Goal: Information Seeking & Learning: Learn about a topic

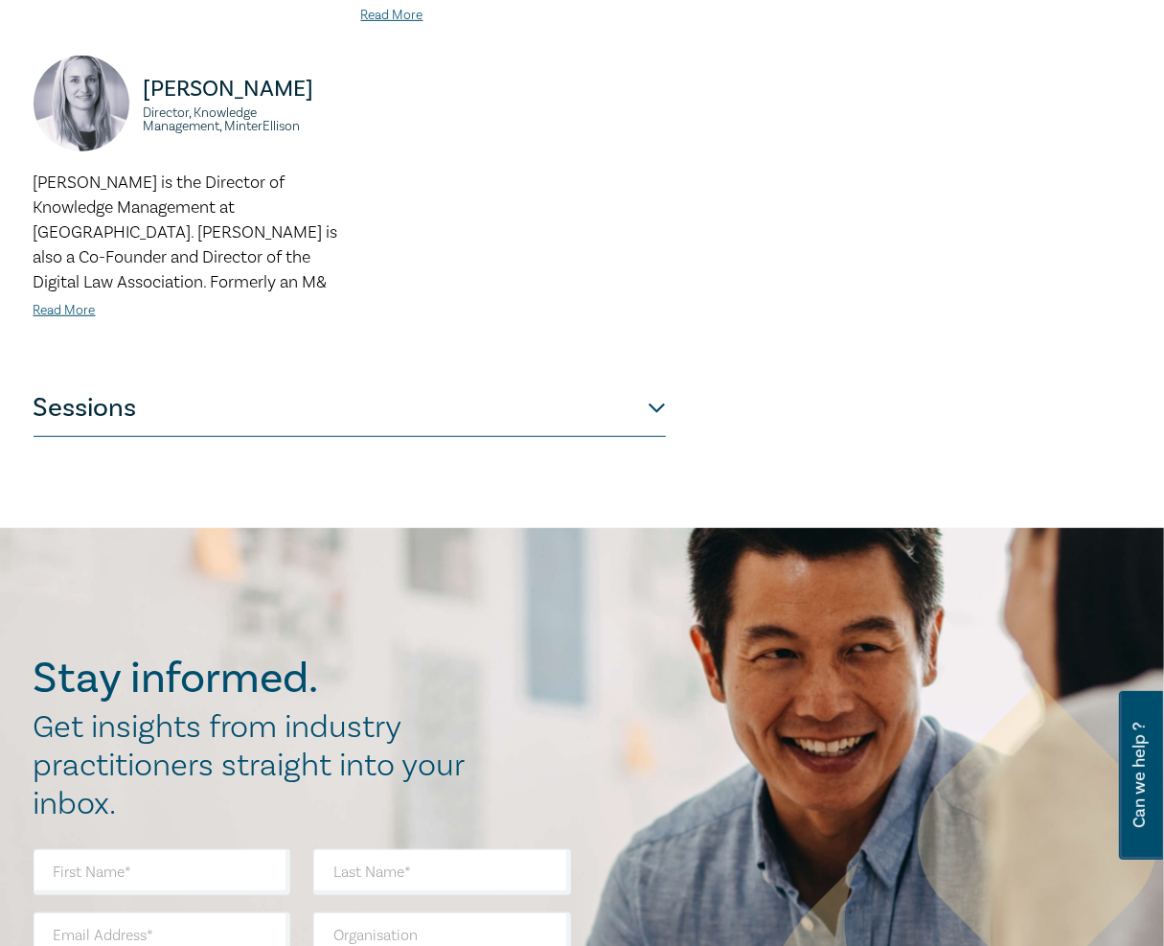
click at [224, 390] on button "Sessions" at bounding box center [350, 407] width 632 height 57
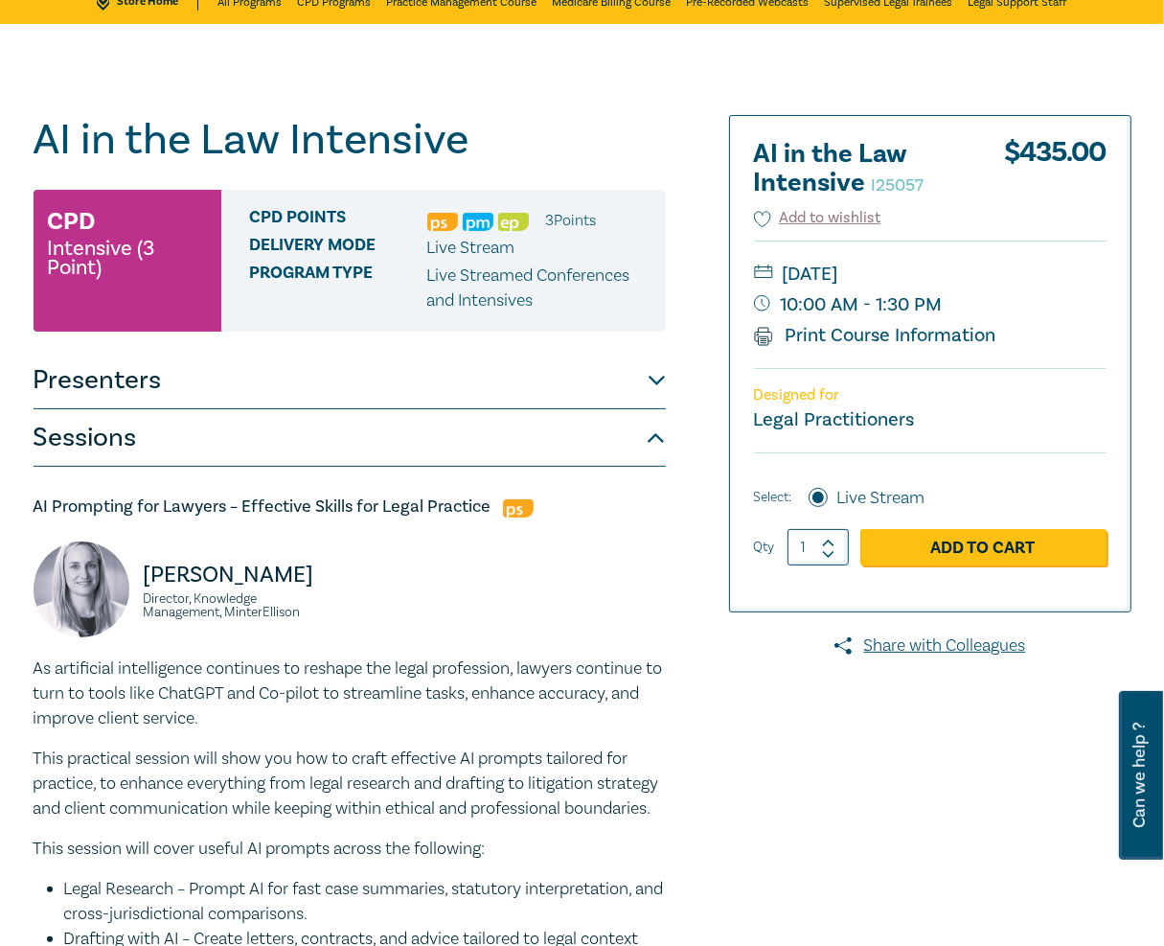
scroll to position [131, 0]
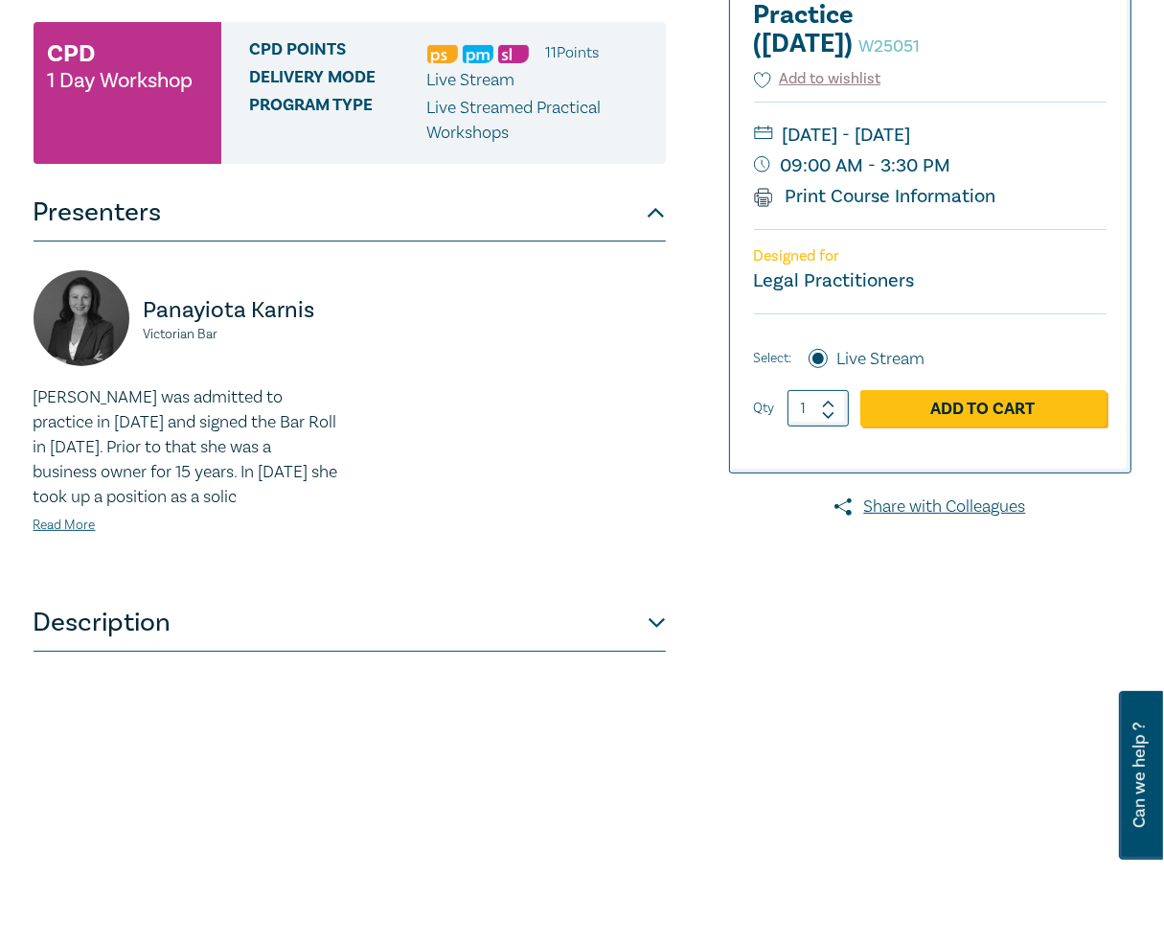
scroll to position [306, 0]
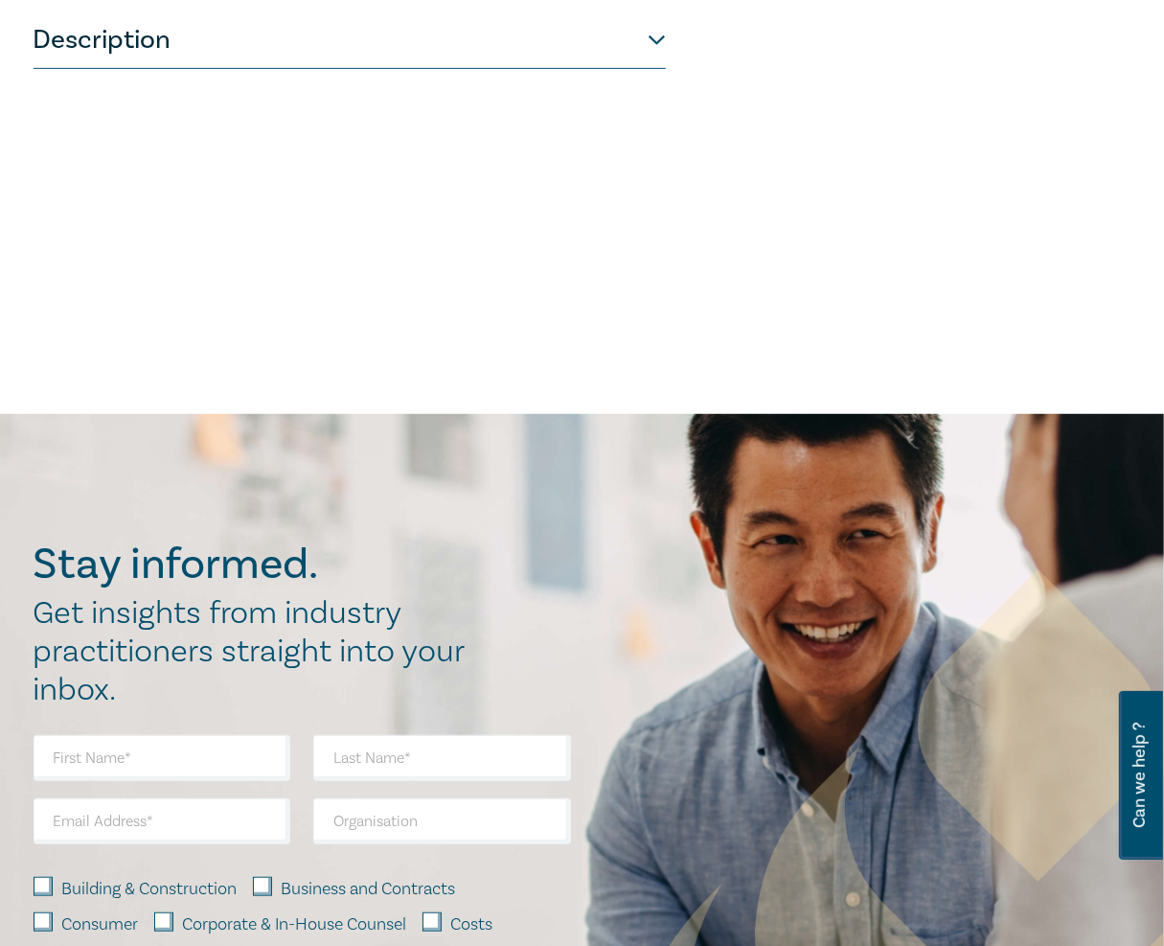
click at [267, 69] on button "Description" at bounding box center [350, 39] width 632 height 57
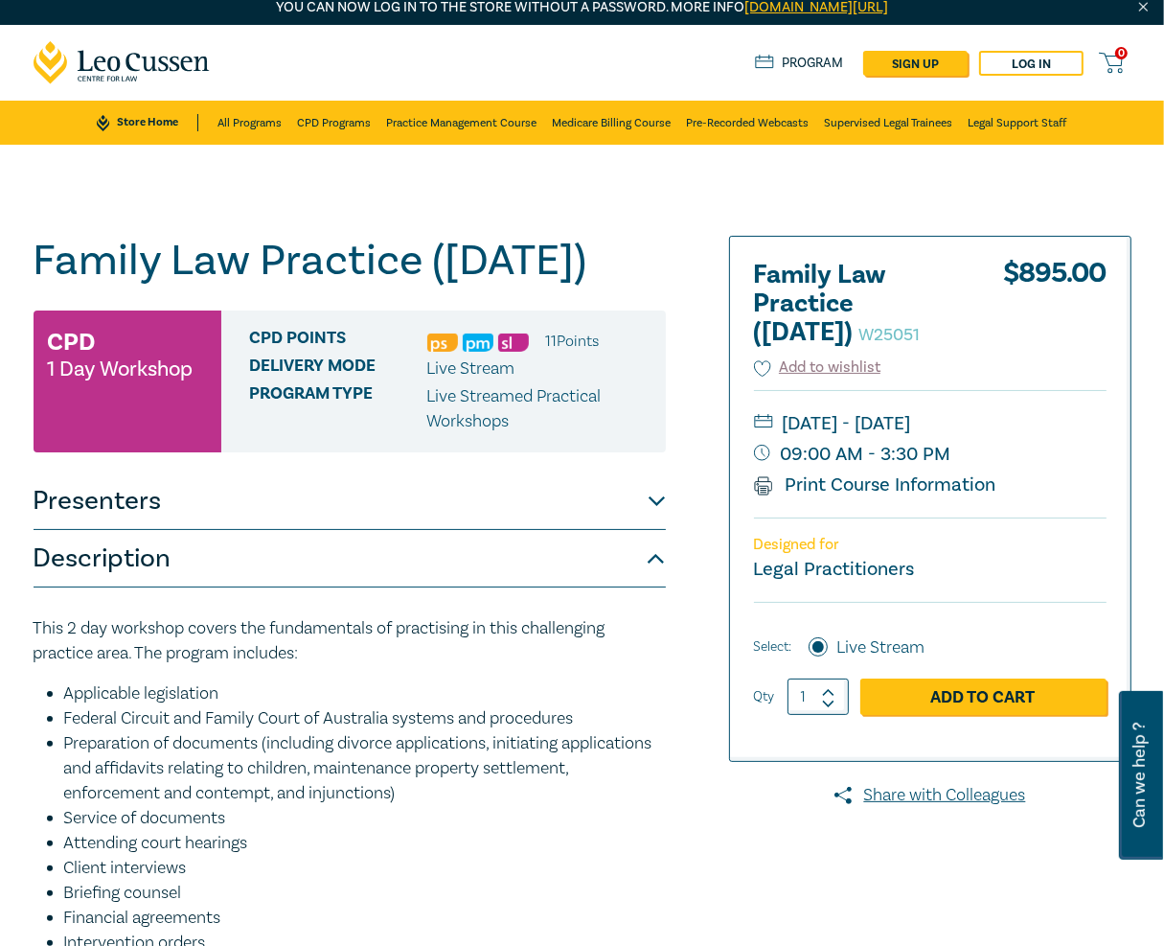
scroll to position [0, 0]
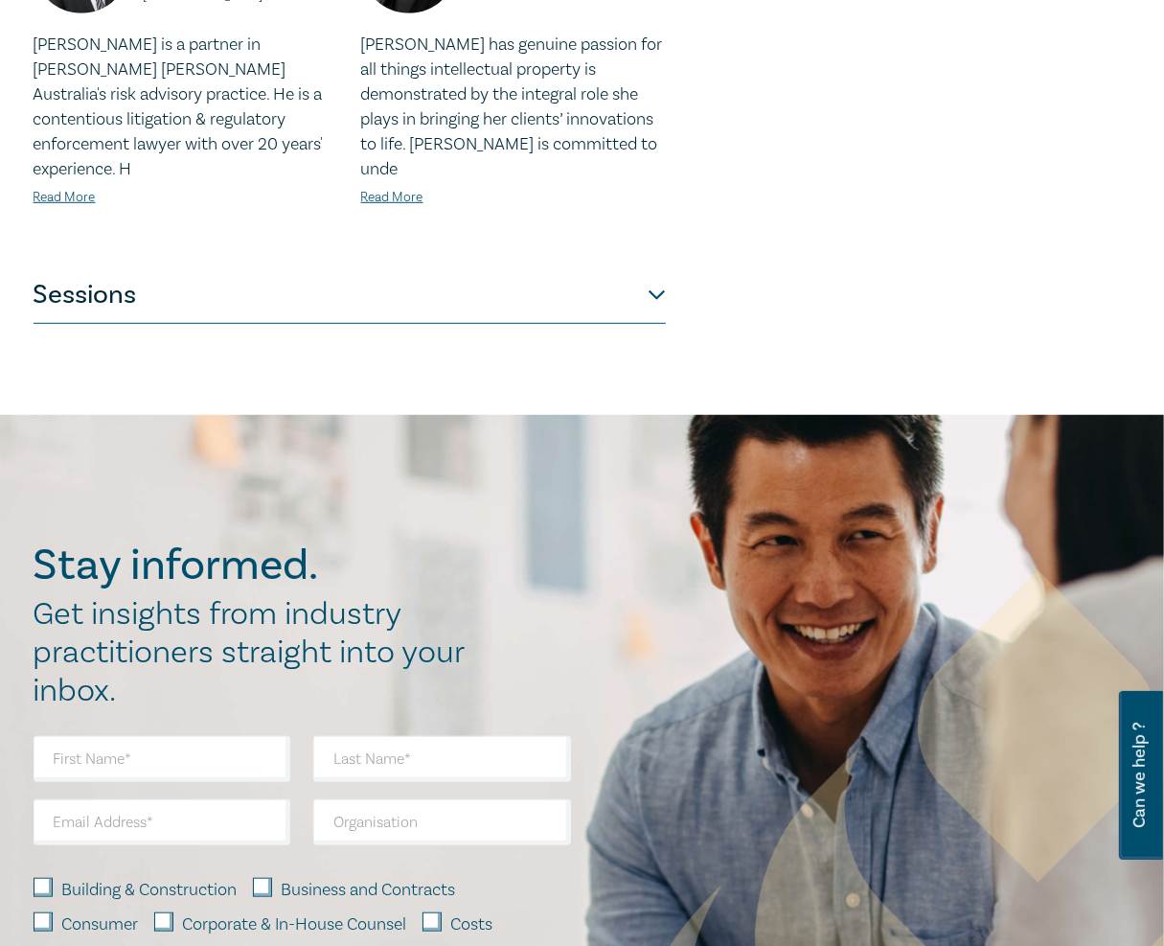
click at [551, 293] on button "Sessions" at bounding box center [350, 294] width 632 height 57
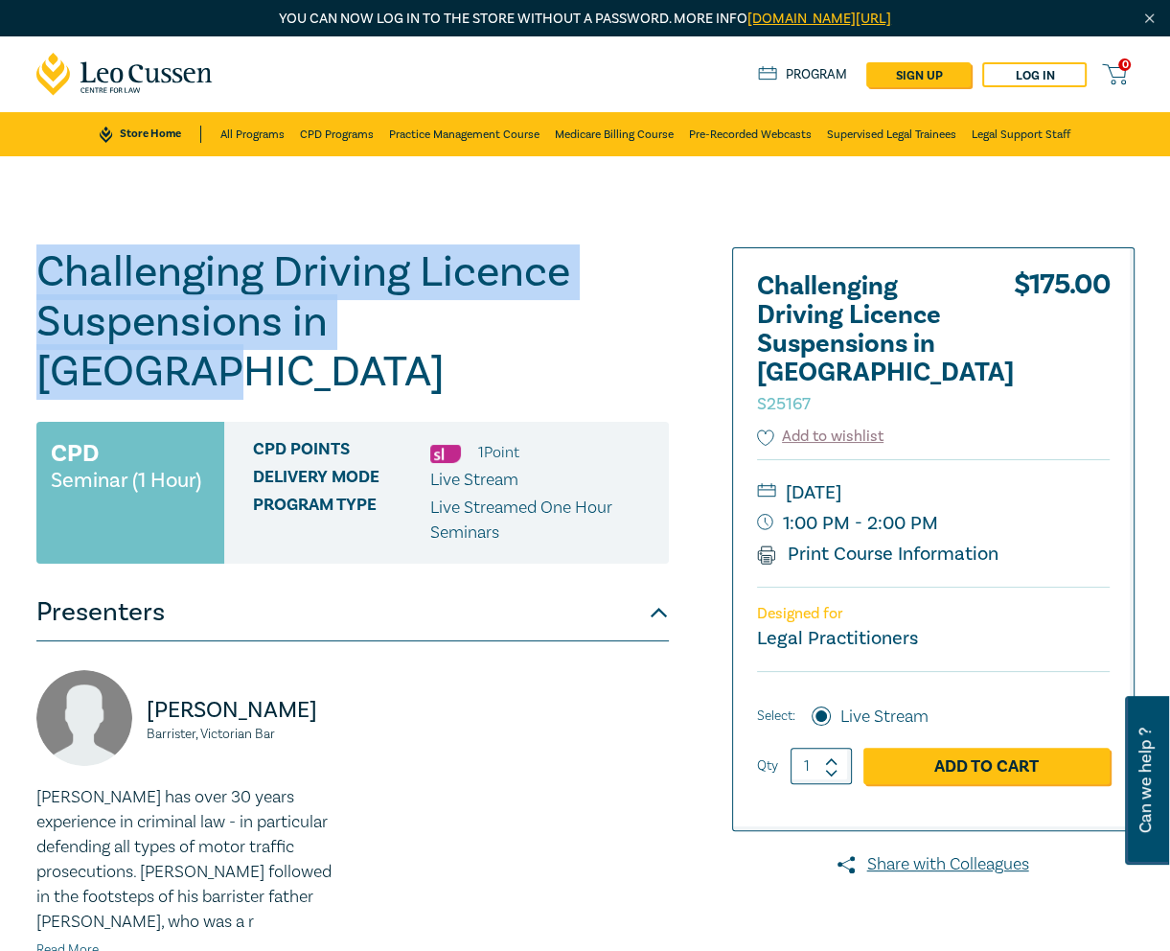
drag, startPoint x: 488, startPoint y: 329, endPoint x: 34, endPoint y: 265, distance: 458.6
click at [34, 265] on div "Challenging Driving Licence Suspensions in Victoria S25167 CPD Seminar (1 Hour)…" at bounding box center [398, 726] width 747 height 958
copy h1 "Challenging Driving Licence Suspensions in [GEOGRAPHIC_DATA]"
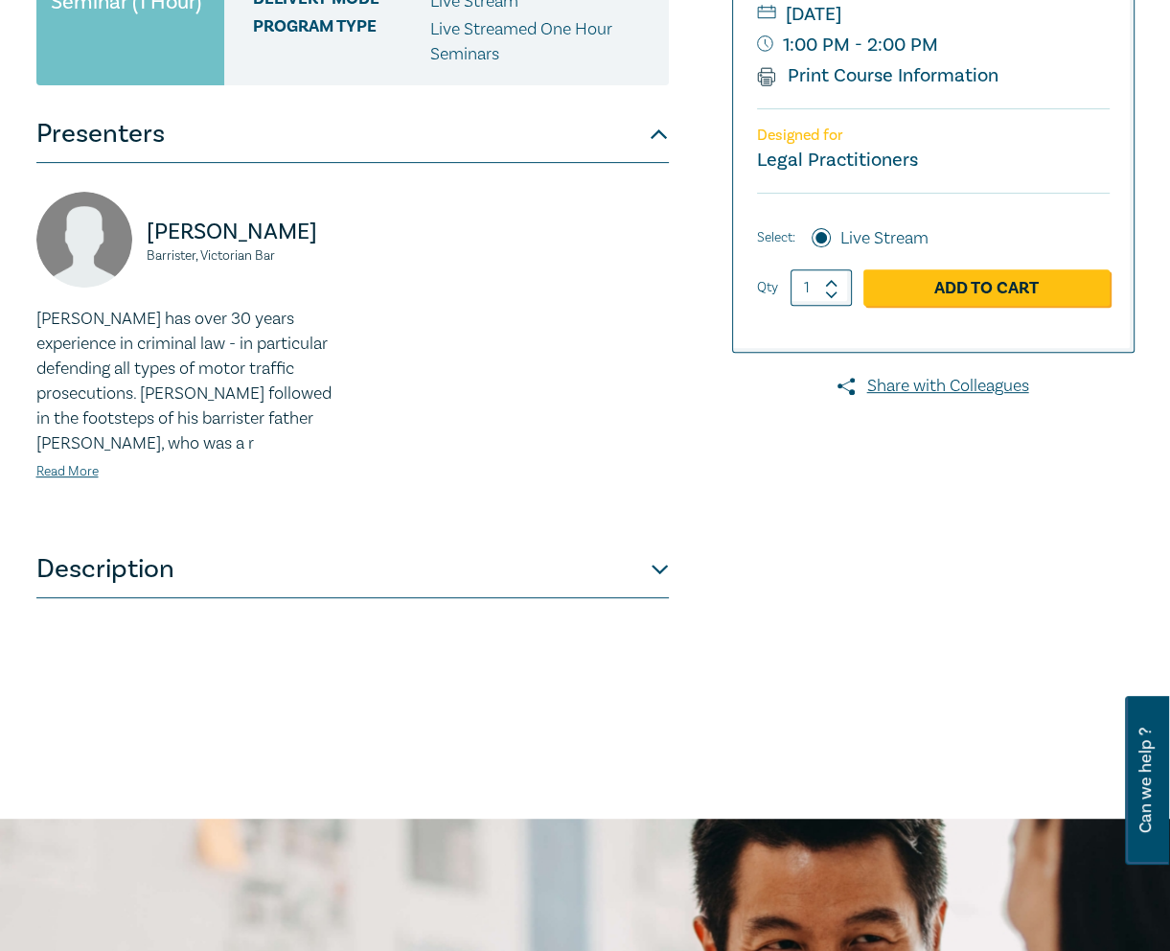
scroll to position [479, 0]
drag, startPoint x: 491, startPoint y: 522, endPoint x: 512, endPoint y: 524, distance: 21.2
click at [491, 540] on button "Description" at bounding box center [352, 568] width 632 height 57
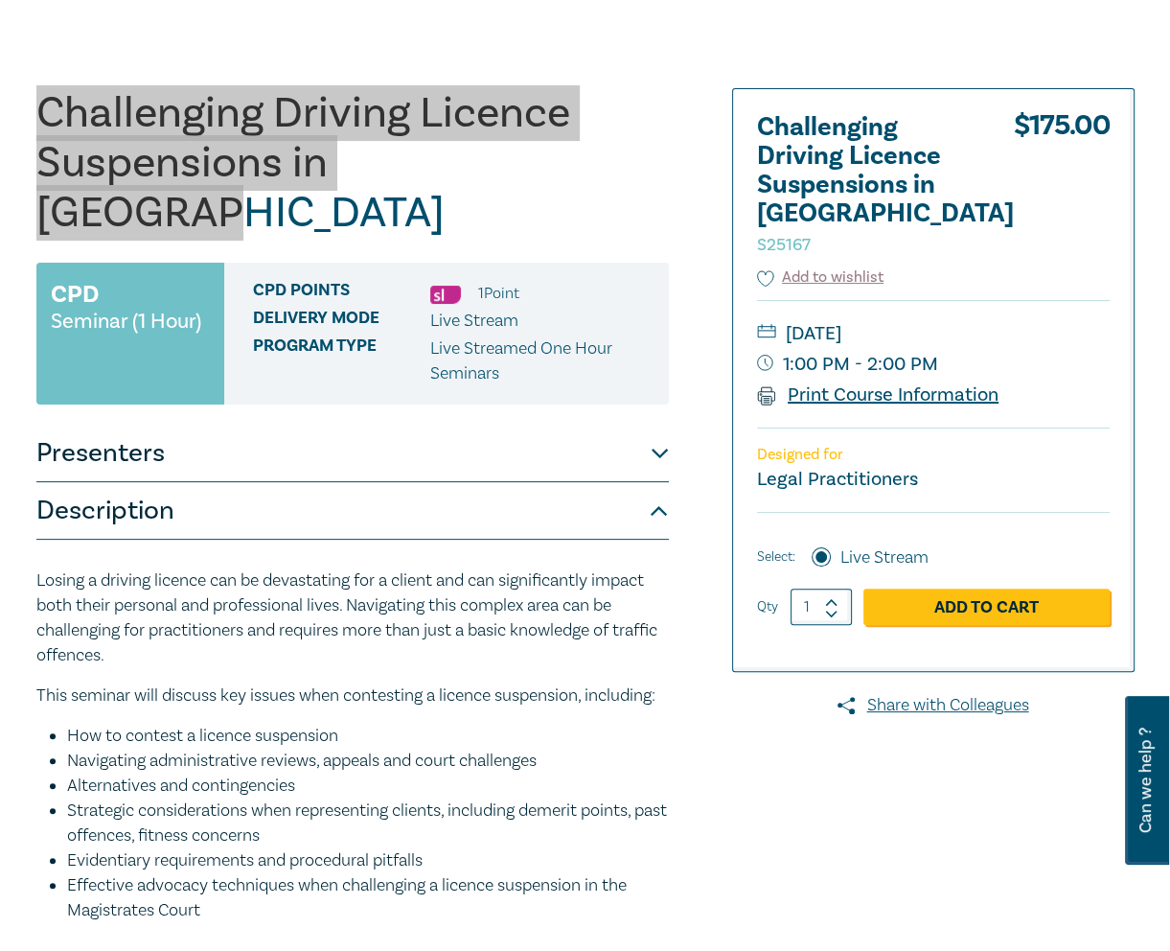
scroll to position [160, 0]
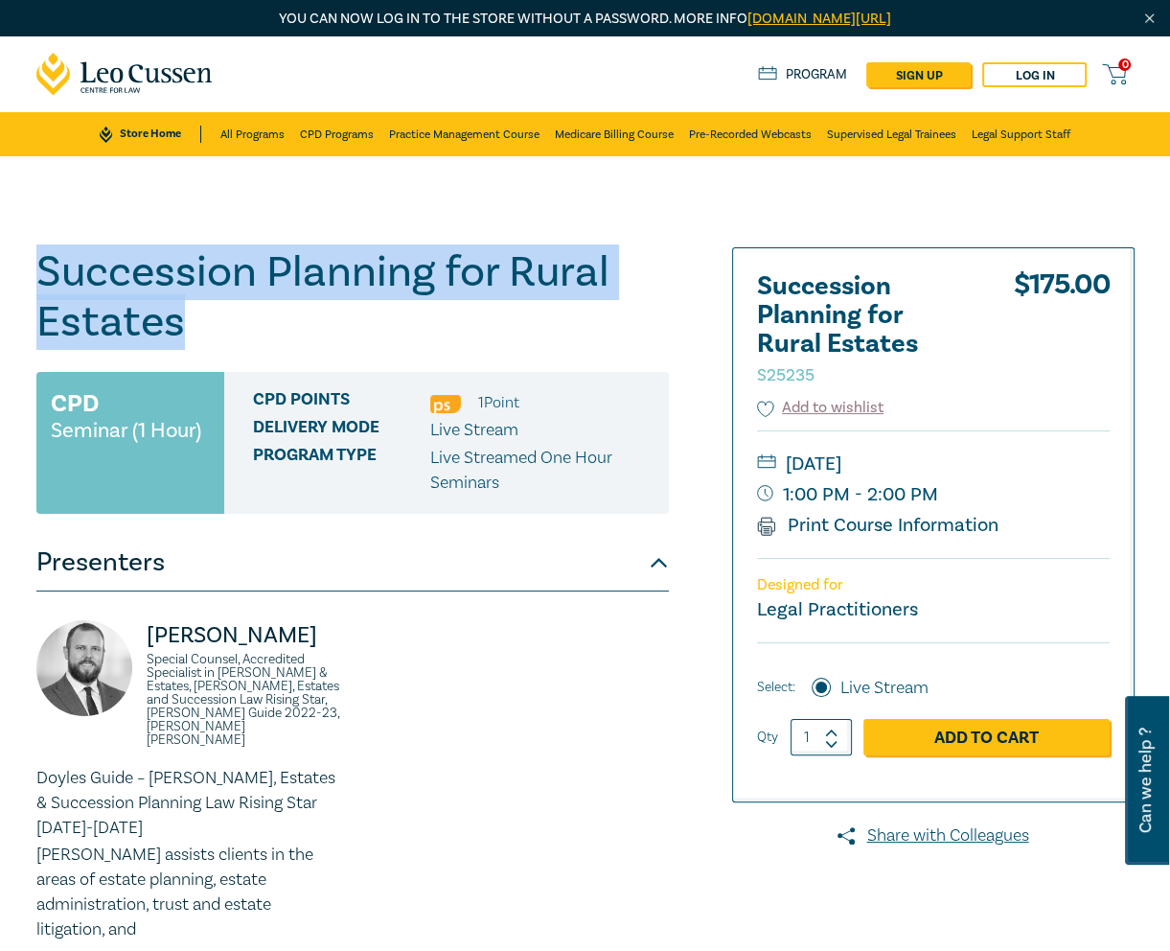
drag, startPoint x: 184, startPoint y: 328, endPoint x: 46, endPoint y: 283, distance: 145.2
click at [46, 283] on h1 "Succession Planning for Rural Estates S25235" at bounding box center [352, 297] width 632 height 100
copy h1 "Succession Planning for Rural Estates"
click at [267, 308] on h1 "Succession Planning for Rural Estates S25235" at bounding box center [352, 297] width 632 height 100
drag, startPoint x: 180, startPoint y: 326, endPoint x: 22, endPoint y: 257, distance: 172.5
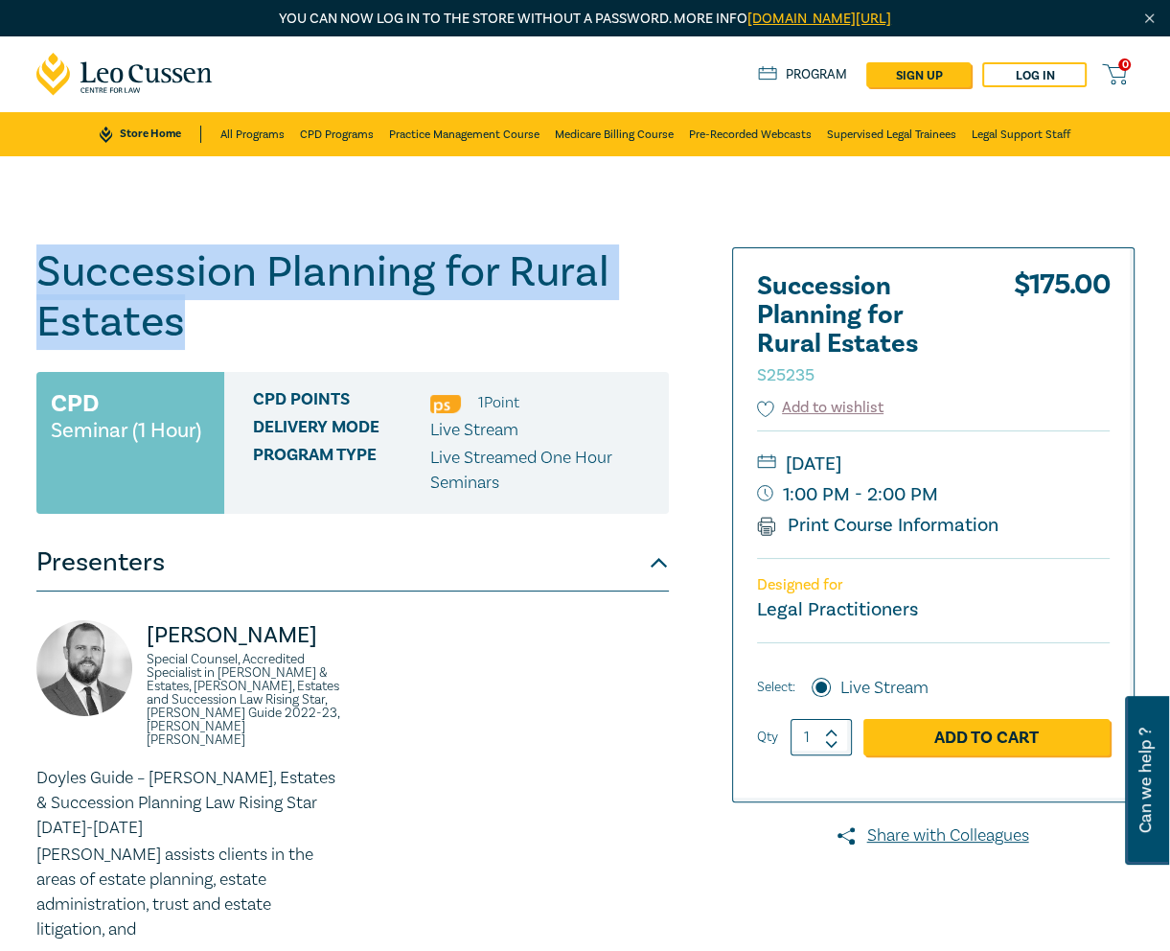
click at [22, 257] on div "Succession Planning for Rural Estates S25235 CPD Seminar (1 Hour) CPD Points 1 …" at bounding box center [585, 726] width 1170 height 1140
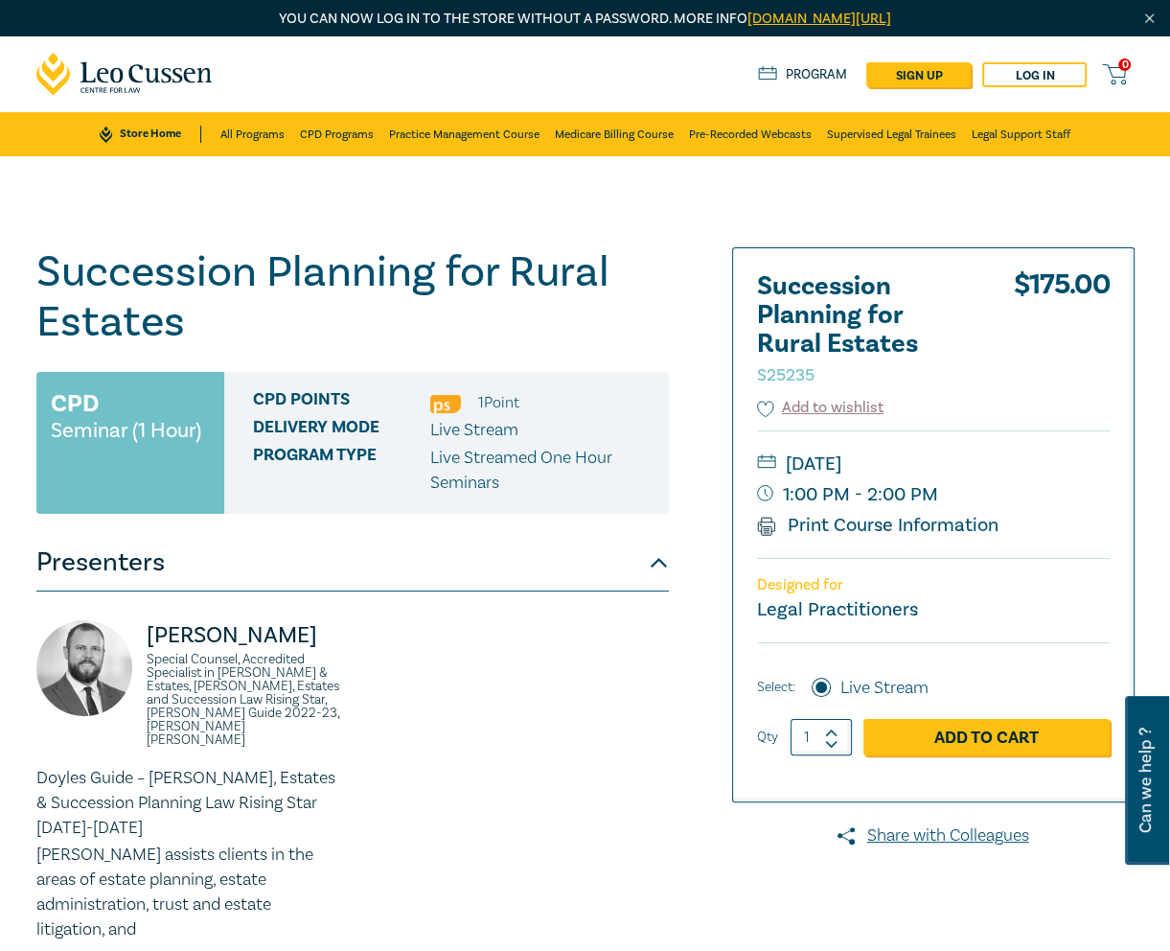
click at [278, 377] on div "CPD Points 1 Point Delivery Mode Live Stream Program type Live Streamed One Hou…" at bounding box center [446, 443] width 445 height 142
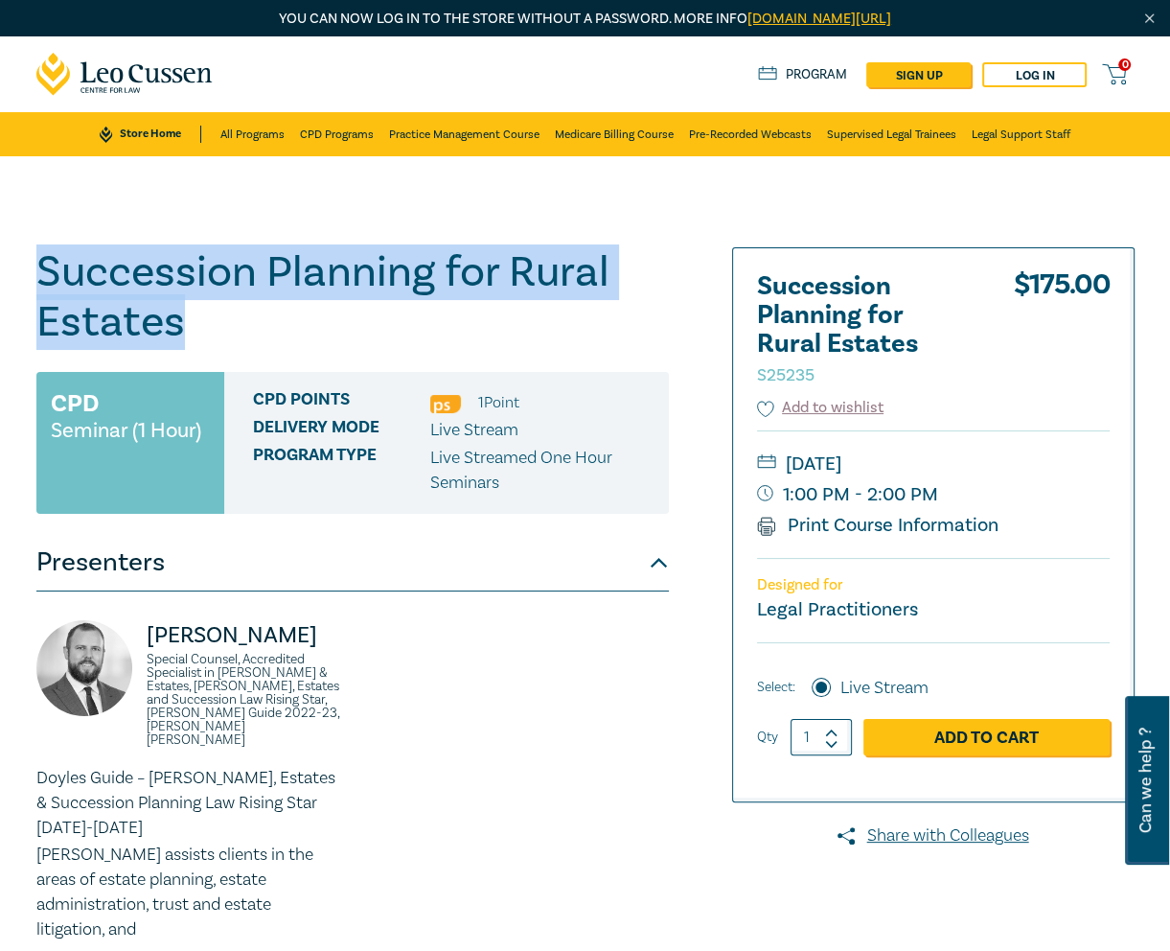
drag, startPoint x: 184, startPoint y: 322, endPoint x: 34, endPoint y: 279, distance: 155.6
click at [34, 279] on div "Succession Planning for Rural Estates S25235 CPD Seminar (1 Hour) CPD Points 1 …" at bounding box center [398, 726] width 747 height 958
copy h1 "Succession Planning for Rural Estates"
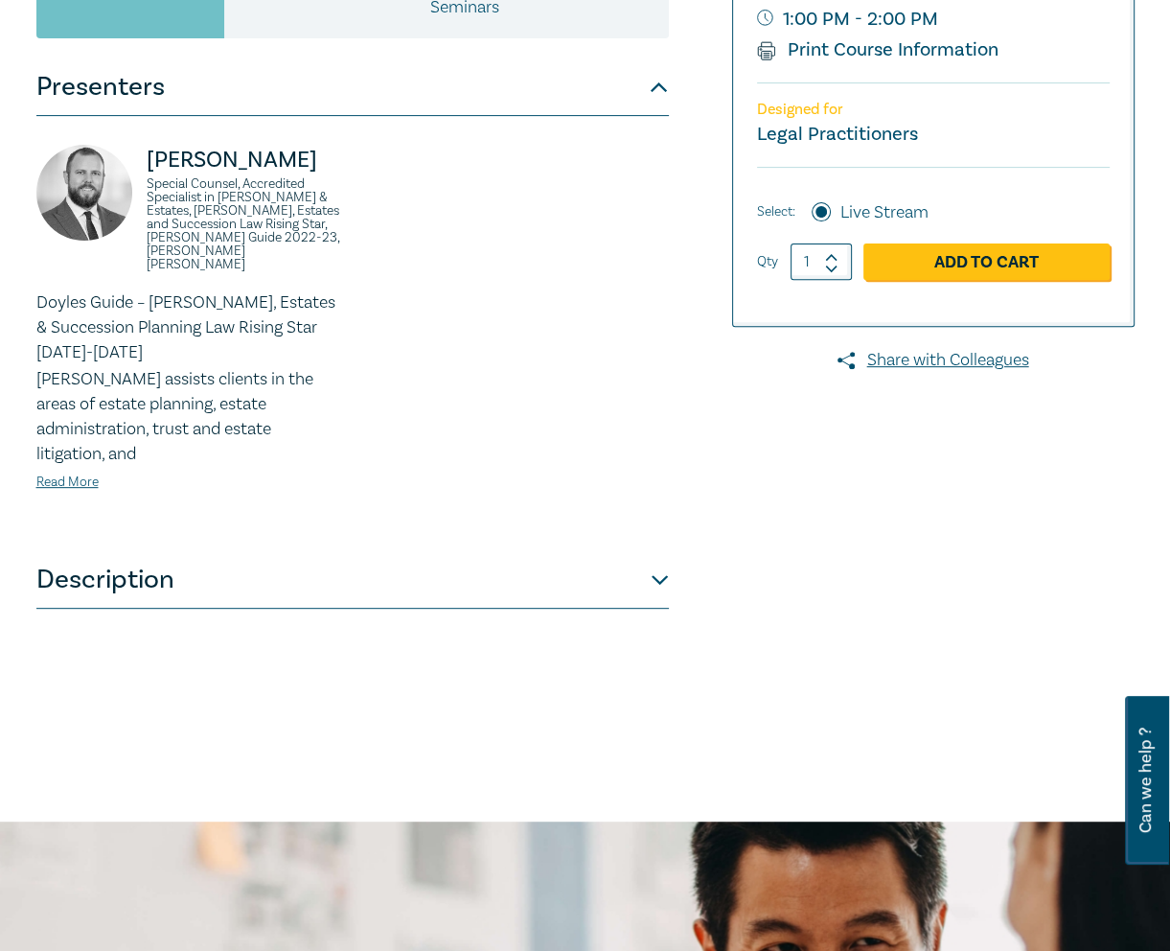
click at [614, 551] on button "Description" at bounding box center [352, 579] width 632 height 57
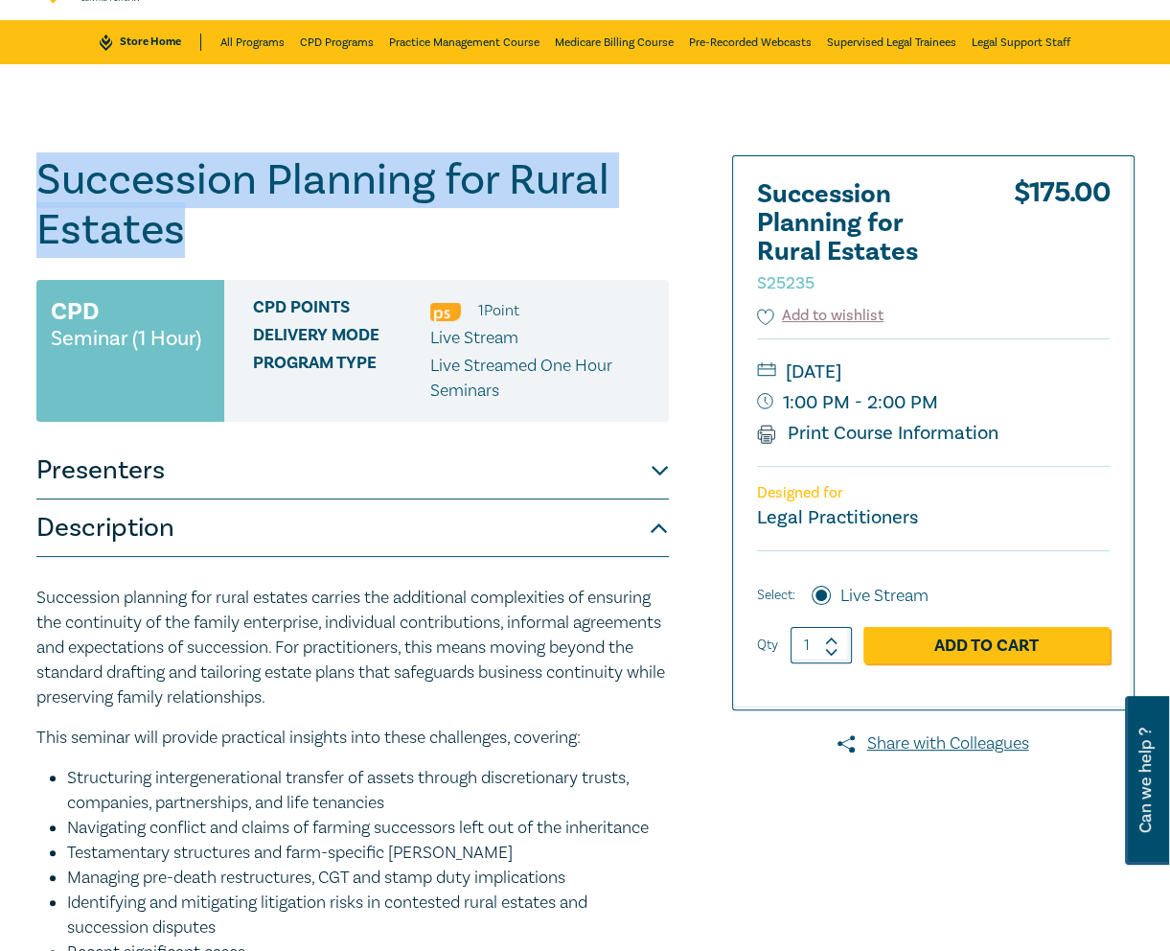
scroll to position [92, 0]
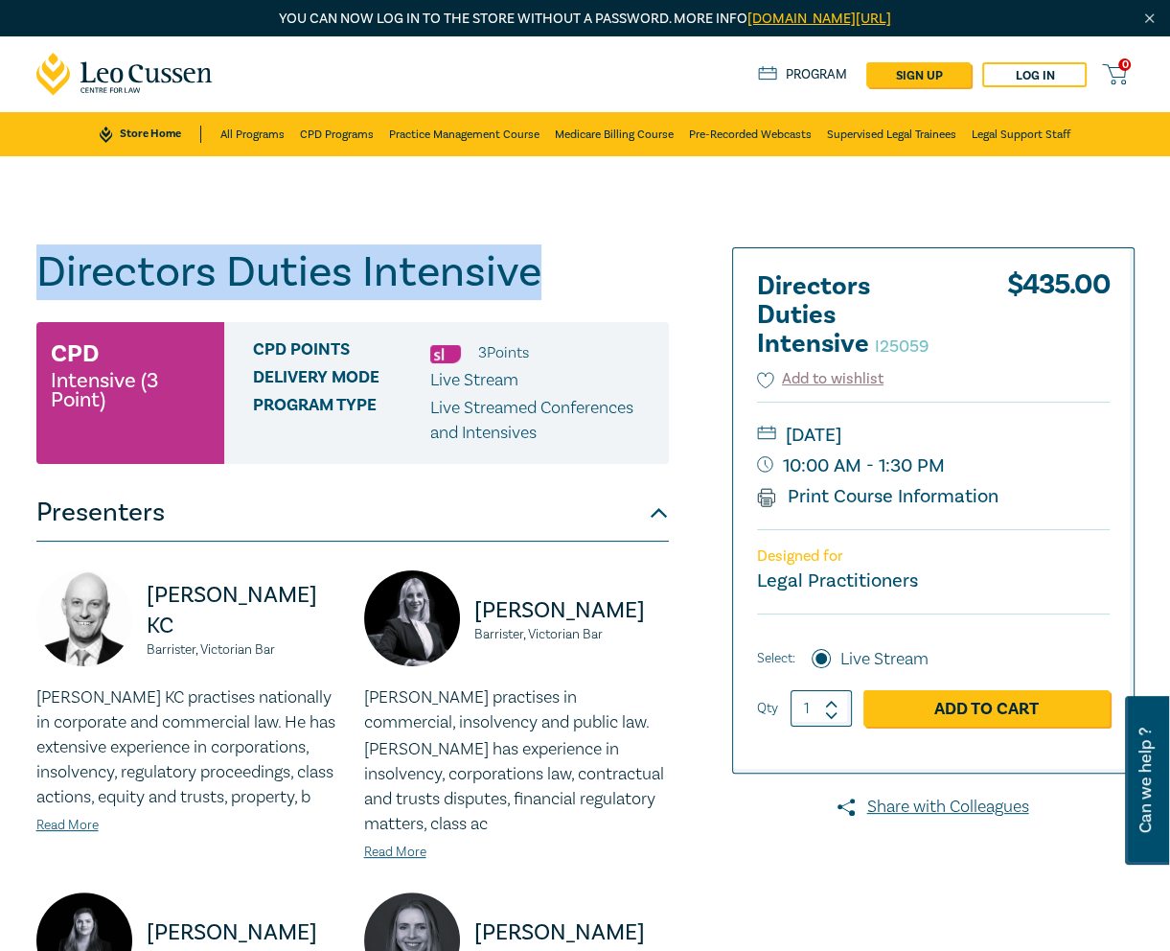
drag, startPoint x: 539, startPoint y: 274, endPoint x: 31, endPoint y: 270, distance: 507.9
click at [31, 270] on div "Directors Duties Intensive I25059 CPD Intensive (3 Point) CPD Points 3 Point s …" at bounding box center [398, 787] width 747 height 1080
copy h1 "Directors Duties Intensive"
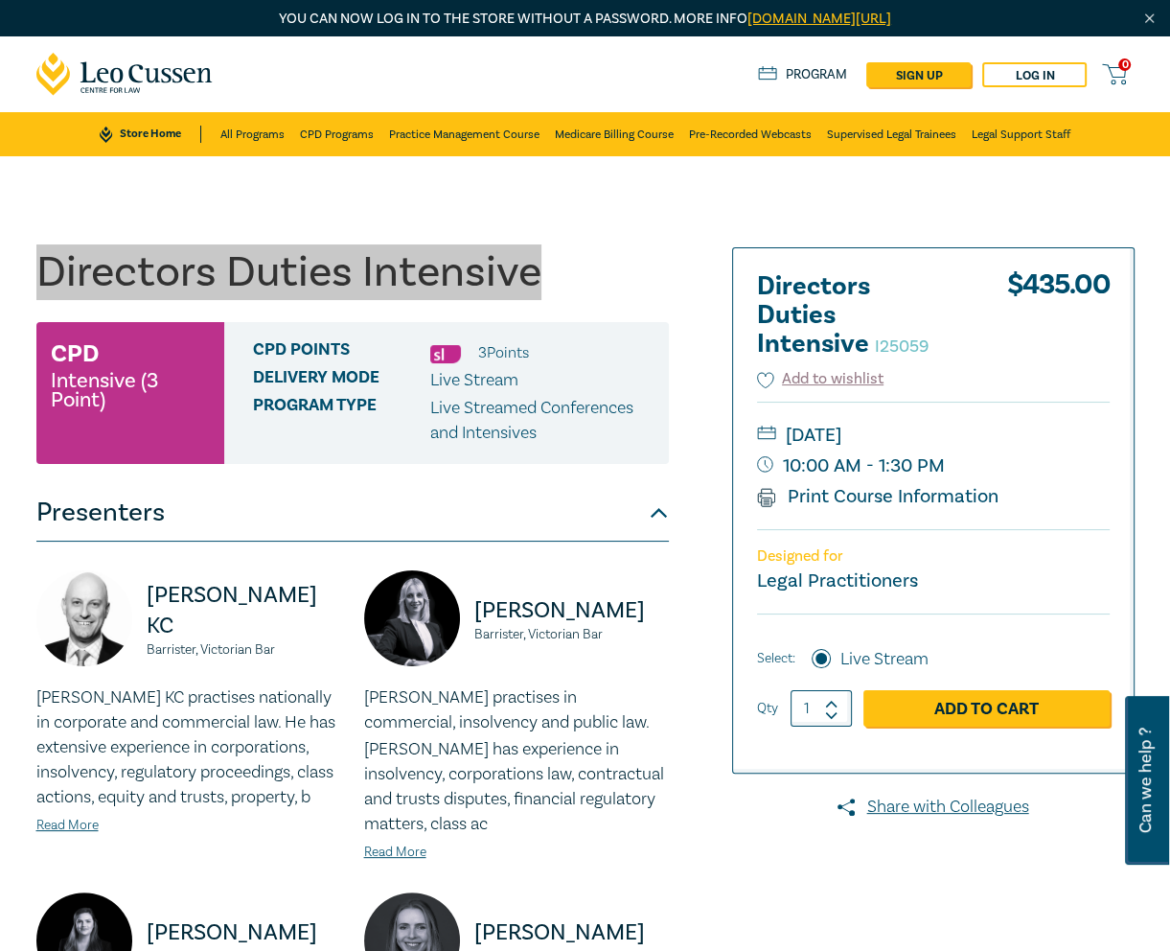
scroll to position [7, 0]
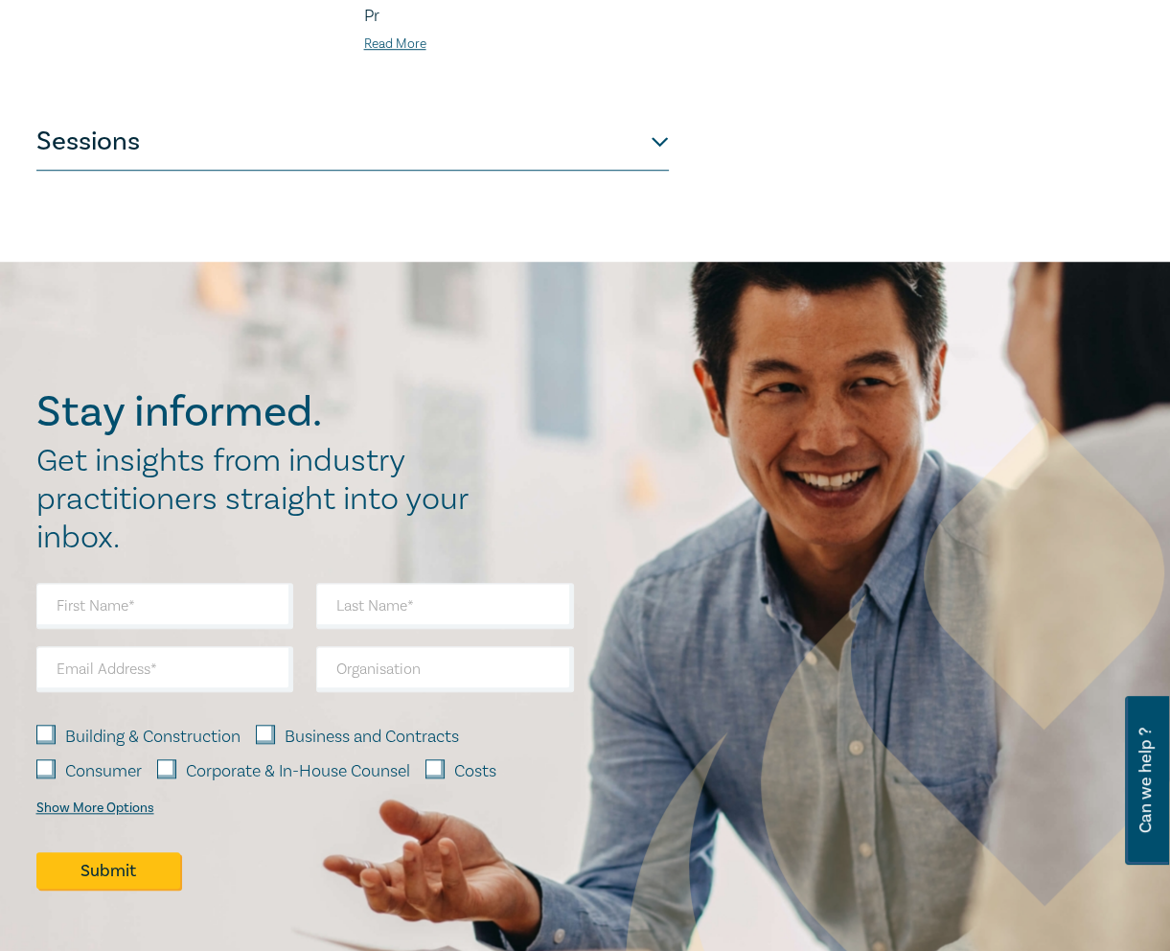
click at [532, 147] on button "Sessions" at bounding box center [352, 141] width 632 height 57
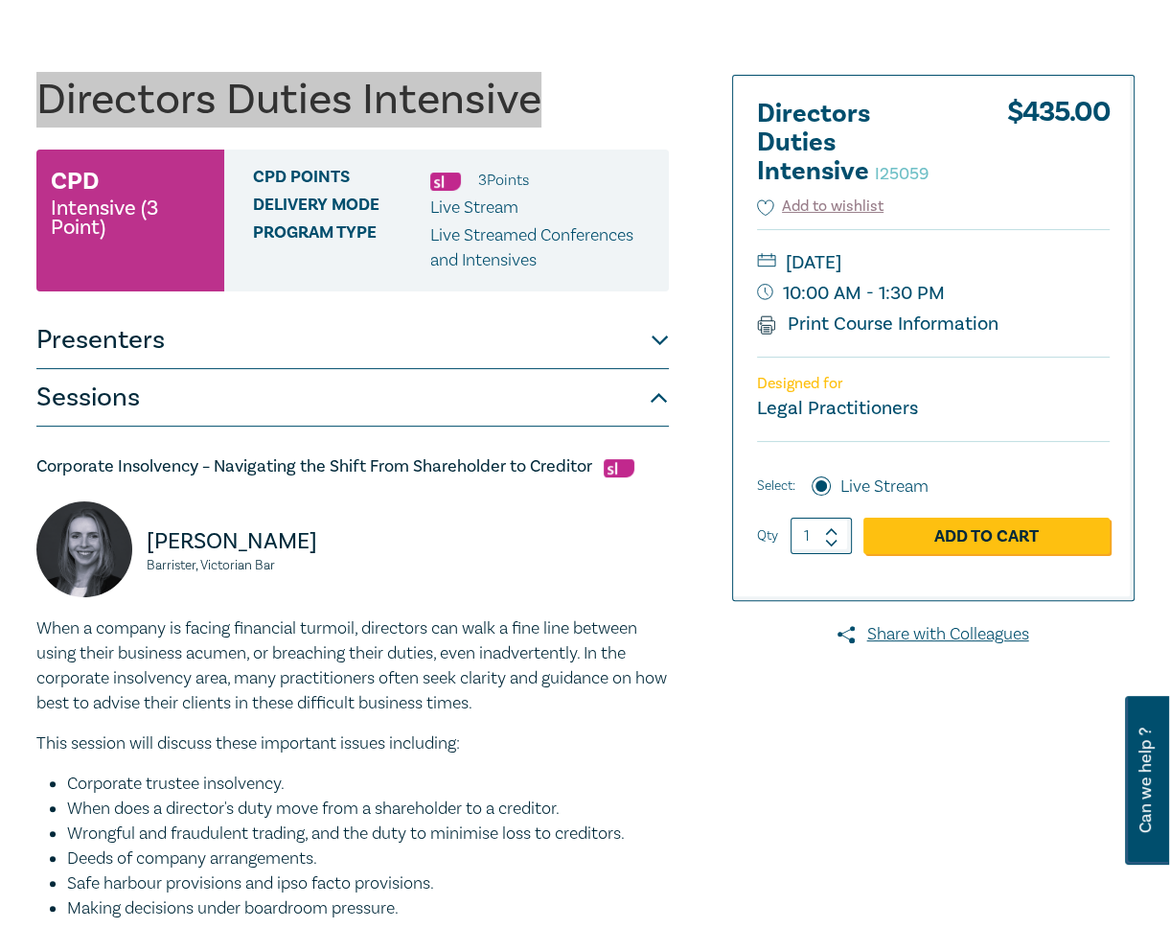
scroll to position [0, 0]
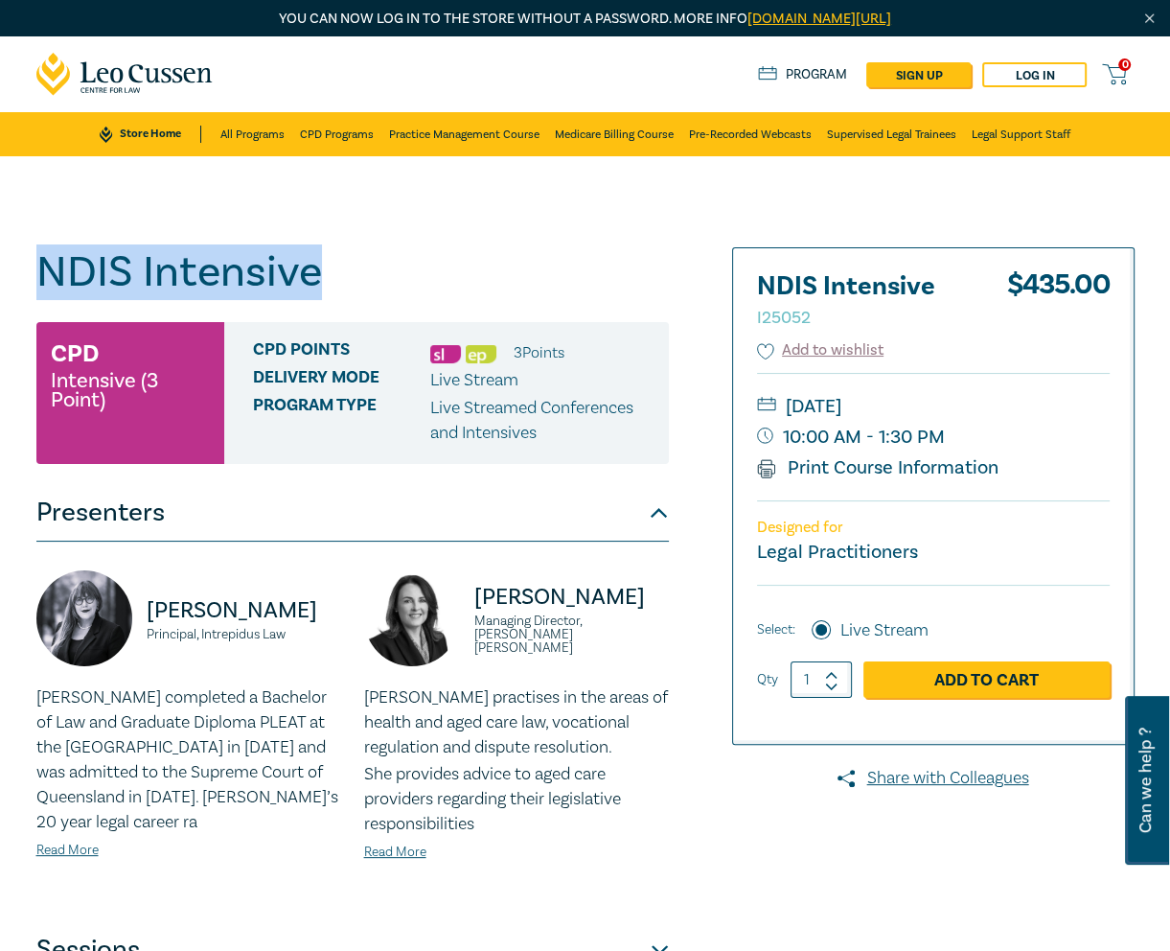
drag, startPoint x: 326, startPoint y: 280, endPoint x: 47, endPoint y: 271, distance: 279.0
click at [47, 271] on h1 "NDIS Intensive I25052" at bounding box center [352, 272] width 632 height 50
copy h1 "NDIS Intensive"
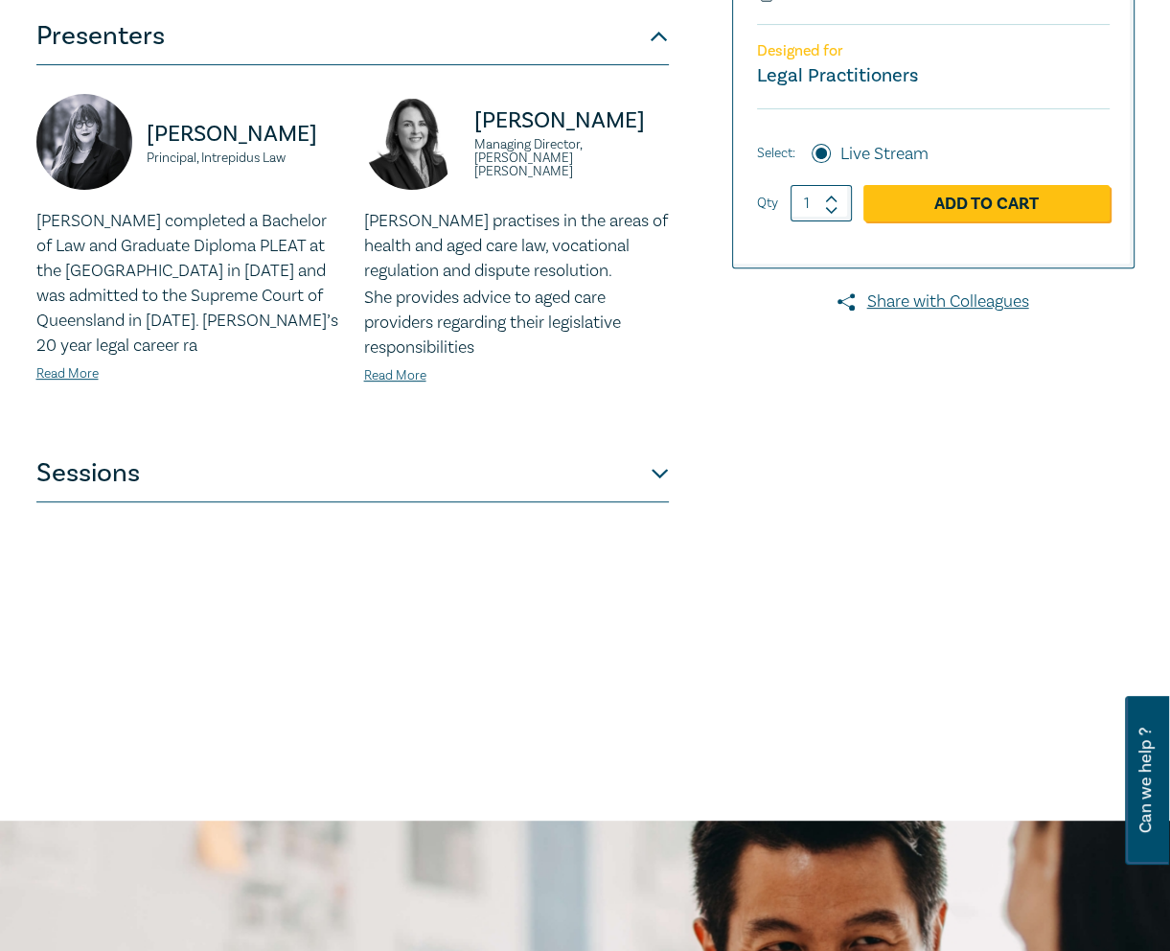
click at [563, 478] on button "Sessions" at bounding box center [352, 473] width 632 height 57
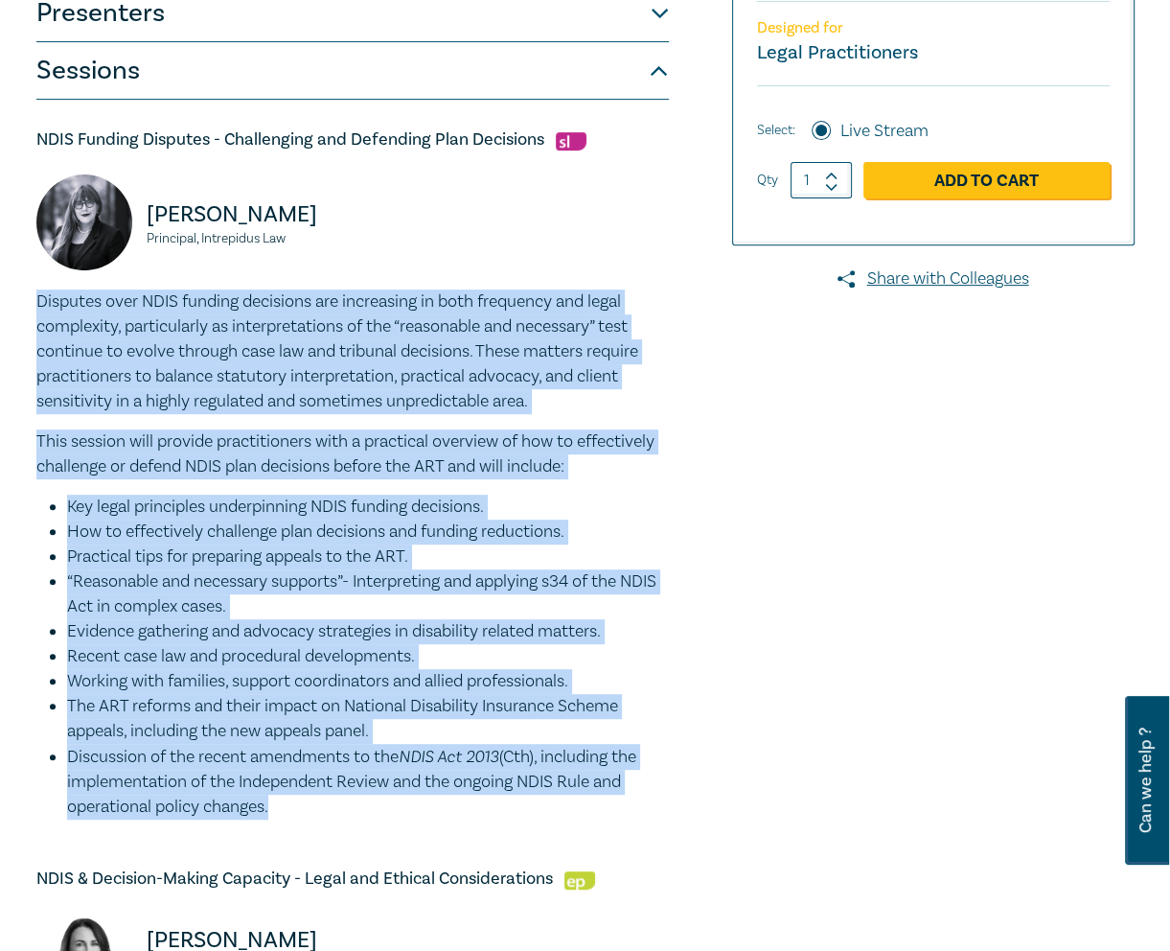
scroll to position [500, 0]
drag, startPoint x: 287, startPoint y: 813, endPoint x: 31, endPoint y: 302, distance: 571.3
click at [31, 302] on div "NDIS Intensive I25052 CPD Intensive (3 Point) CPD Points 3 Point s Delivery Mod…" at bounding box center [398, 937] width 747 height 2380
copy div "Loremips dolo SITA consect adipiscin eli seddoeiusm te inci utlaboree dol magna…"
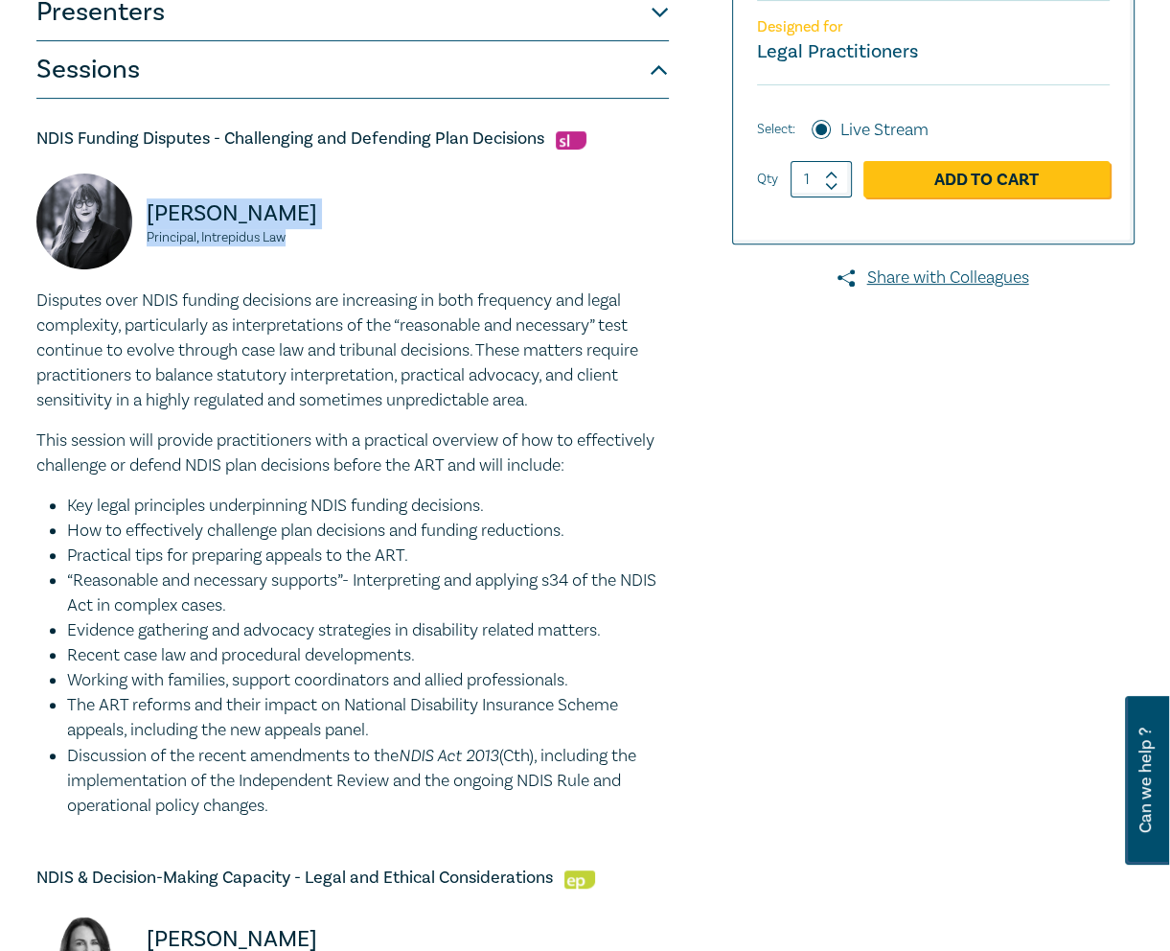
drag, startPoint x: 293, startPoint y: 258, endPoint x: 128, endPoint y: 191, distance: 178.0
click at [128, 191] on div "[PERSON_NAME] Principal, Intrepidus Law" at bounding box center [188, 230] width 305 height 115
copy div "[PERSON_NAME] Principal, Intrepidus Law"
